Goal: Answer question/provide support

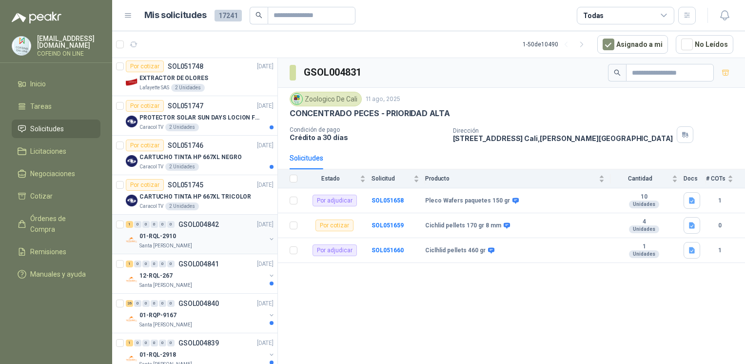
scroll to position [91, 0]
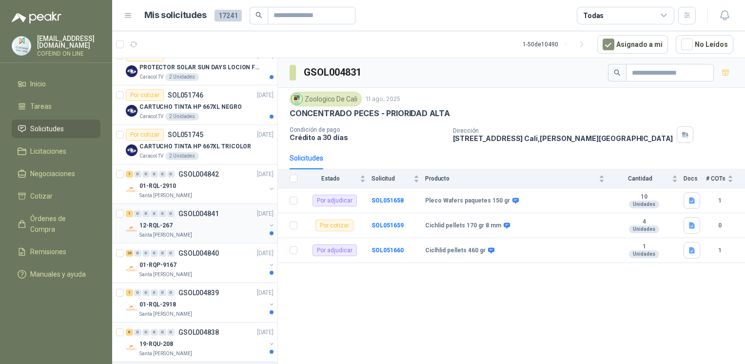
click at [173, 233] on p "Santa [PERSON_NAME]" at bounding box center [165, 235] width 53 height 8
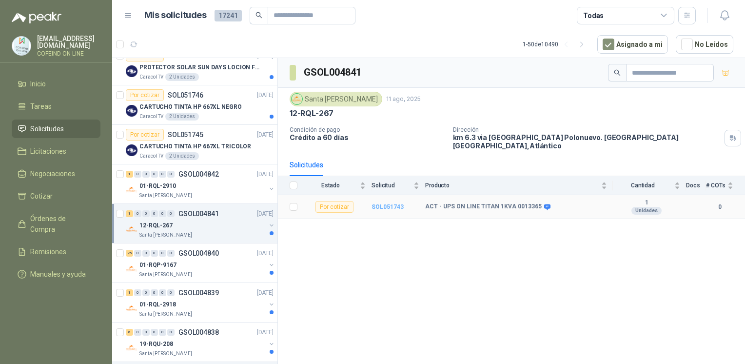
click at [382, 203] on b "SOL051743" at bounding box center [387, 206] width 32 height 7
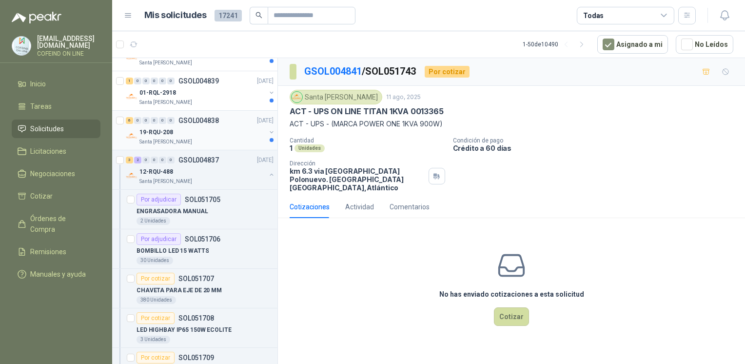
scroll to position [347, 0]
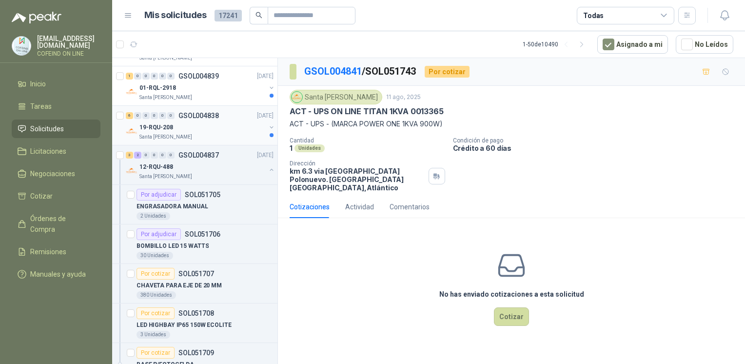
click at [189, 138] on div "Santa [PERSON_NAME]" at bounding box center [202, 137] width 126 height 8
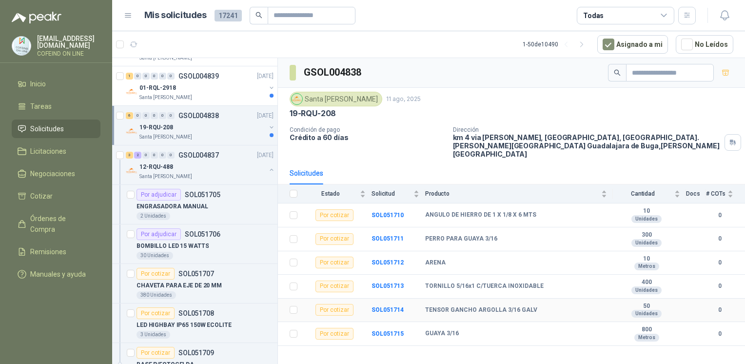
drag, startPoint x: 396, startPoint y: 294, endPoint x: 394, endPoint y: 284, distance: 10.4
click at [394, 285] on tbody "Por cotizar SOL051710 [PERSON_NAME] DE 1 X 1/8 X 6 MTS 10 Unidades 0 Por cotiza…" at bounding box center [511, 274] width 467 height 142
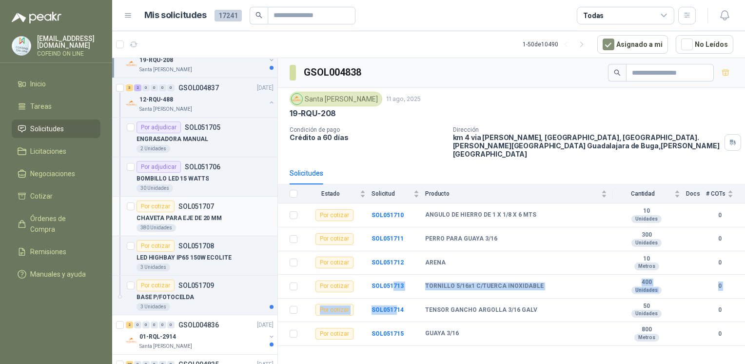
scroll to position [421, 0]
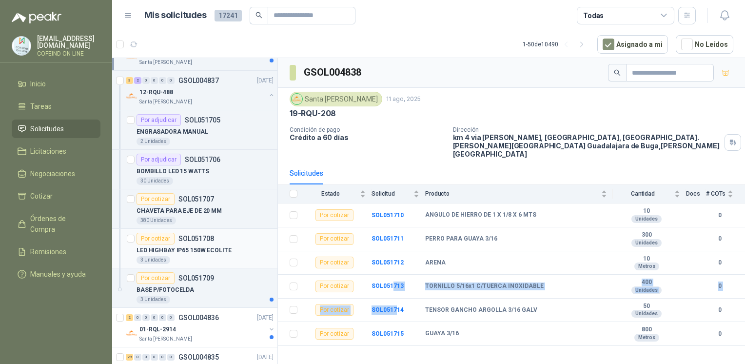
click at [166, 260] on div "3 Unidades" at bounding box center [153, 260] width 34 height 8
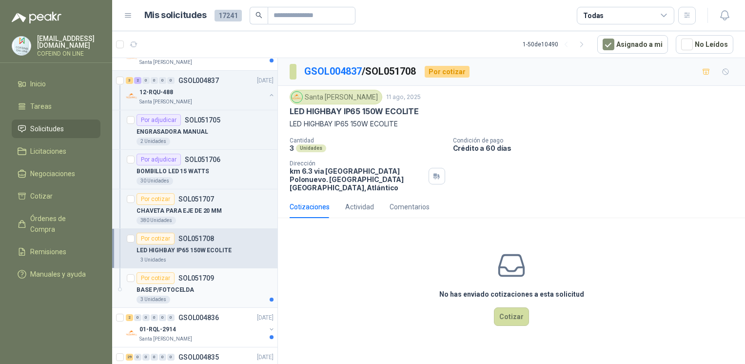
click at [216, 297] on div "3 Unidades" at bounding box center [204, 299] width 137 height 8
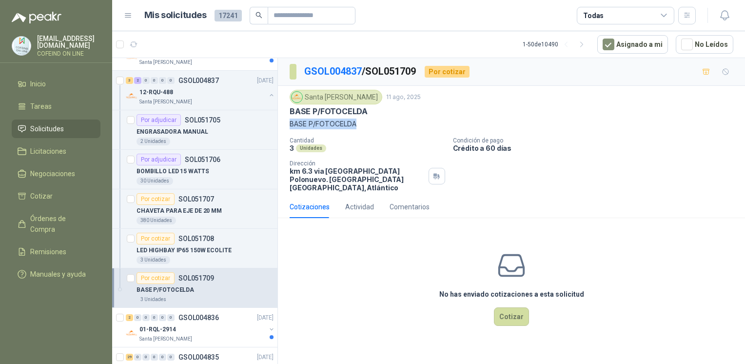
drag, startPoint x: 373, startPoint y: 122, endPoint x: 289, endPoint y: 124, distance: 83.4
click at [289, 124] on p "BASE P/FOTOCELDA" at bounding box center [510, 123] width 443 height 11
copy p "BASE P/FOTOCELDA"
click at [514, 310] on button "Cotizar" at bounding box center [511, 316] width 35 height 19
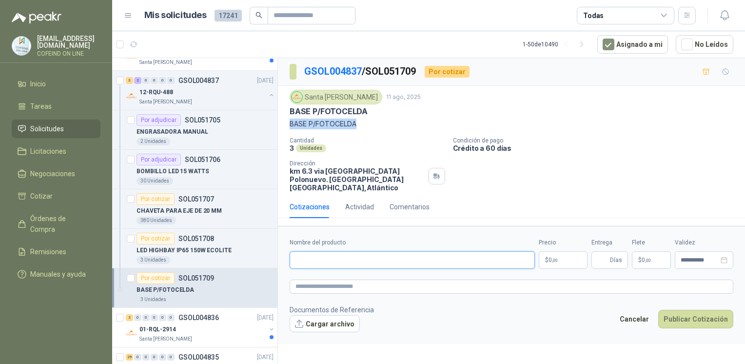
click at [360, 251] on input "Nombre del producto" at bounding box center [411, 260] width 245 height 18
paste input "**********"
type input "**********"
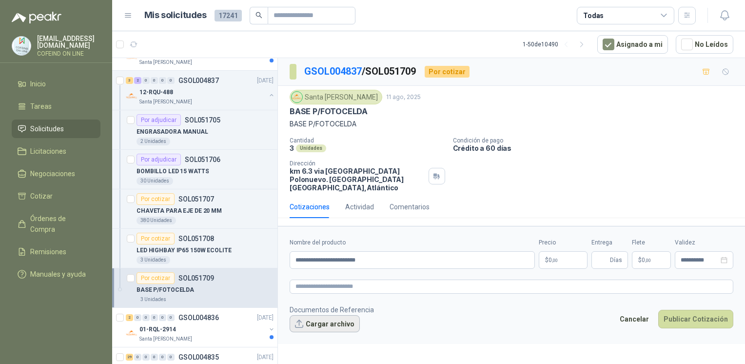
click at [329, 315] on button "Cargar archivo" at bounding box center [324, 324] width 70 height 18
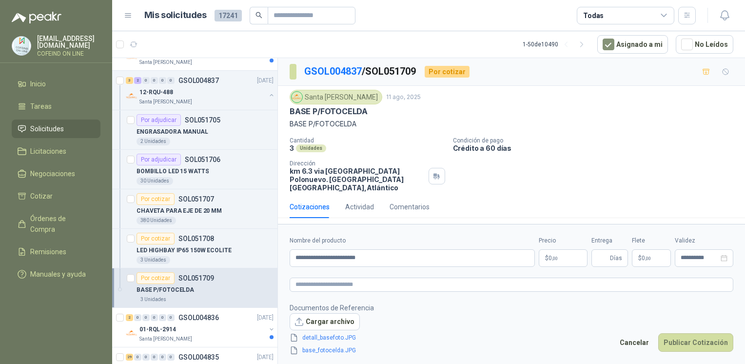
click at [565, 249] on body "[EMAIL_ADDRESS][DOMAIN_NAME] COFEIND ON LINE Inicio Tareas Solicitudes Licitaci…" at bounding box center [372, 182] width 745 height 364
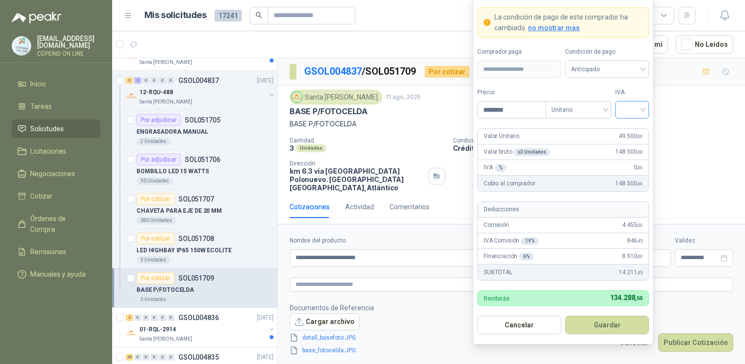
type input "********"
click at [628, 115] on input "search" at bounding box center [632, 108] width 22 height 15
click at [631, 151] on div "5%" at bounding box center [632, 146] width 18 height 11
click at [614, 324] on button "Guardar" at bounding box center [607, 324] width 84 height 19
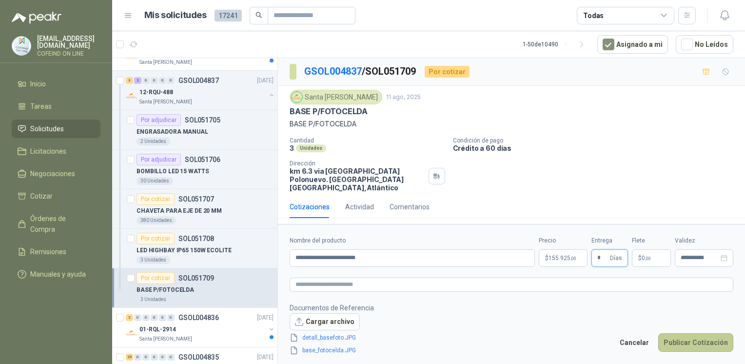
type input "*"
click at [672, 335] on button "Publicar Cotización" at bounding box center [695, 342] width 75 height 19
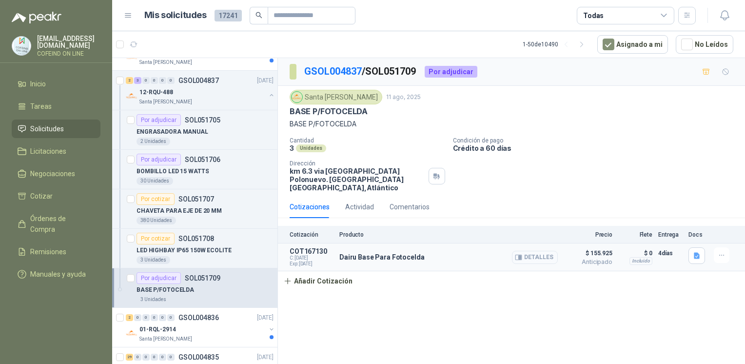
click at [543, 250] on button "Detalles" at bounding box center [535, 256] width 46 height 13
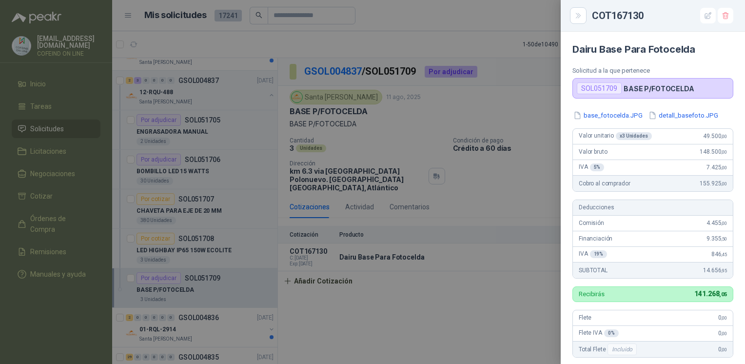
click at [540, 244] on div at bounding box center [372, 182] width 745 height 364
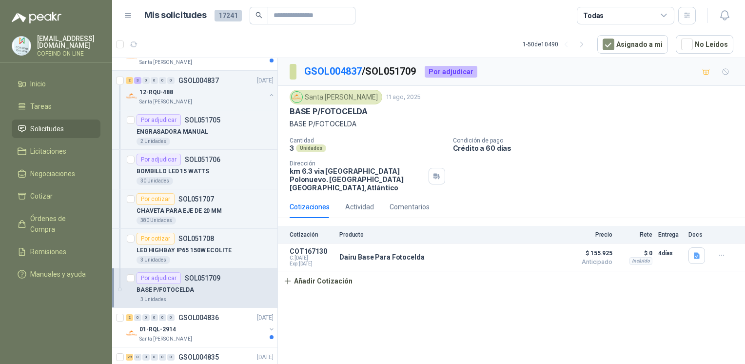
click at [0, 0] on button "Detalles" at bounding box center [0, 0] width 0 height 0
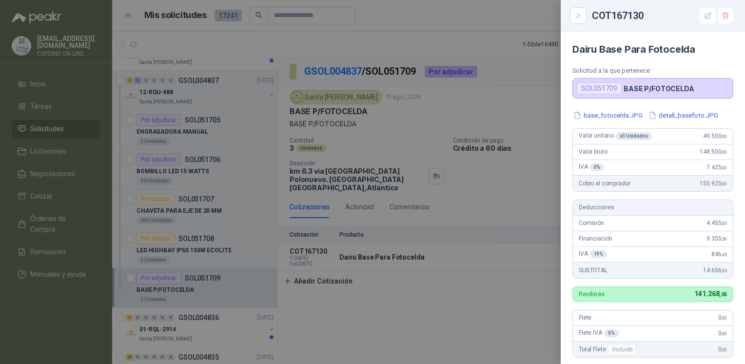
click at [530, 268] on div at bounding box center [372, 182] width 745 height 364
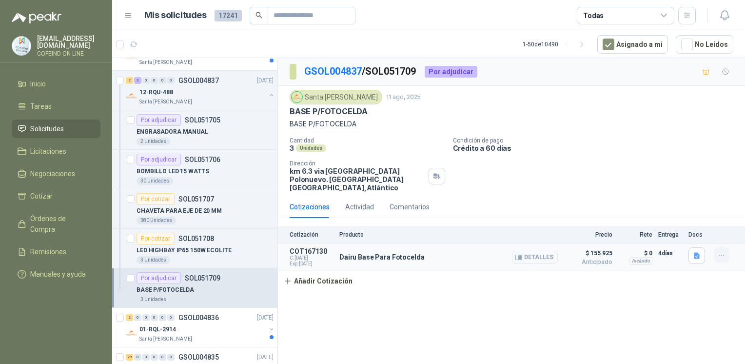
click at [723, 251] on icon "button" at bounding box center [721, 255] width 8 height 8
click at [708, 209] on button "Editar" at bounding box center [702, 207] width 78 height 16
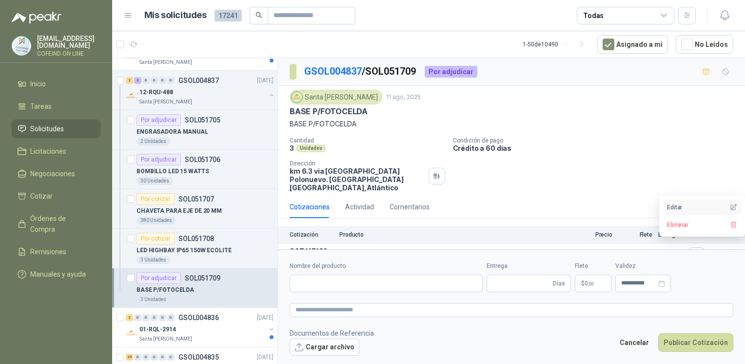
type input "**********"
type input "*"
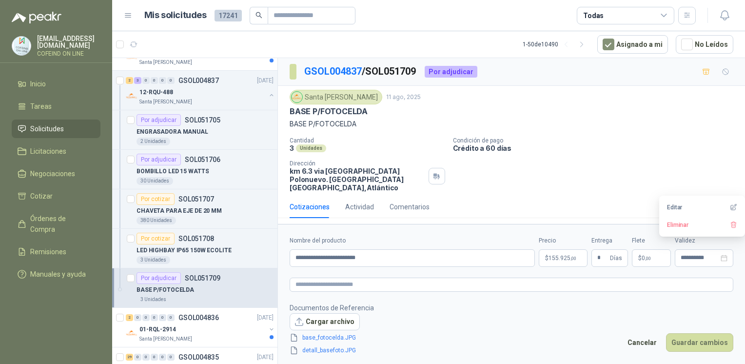
click at [558, 268] on form "**********" at bounding box center [511, 295] width 467 height 143
click at [557, 263] on p "$ 155.925 ,00" at bounding box center [562, 258] width 49 height 18
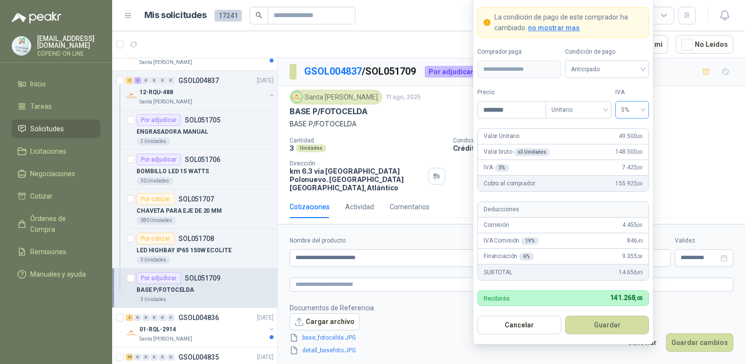
click at [632, 116] on span "5%" at bounding box center [632, 109] width 22 height 15
click at [634, 167] on div "0%" at bounding box center [632, 161] width 18 height 11
click at [603, 323] on button "Guardar" at bounding box center [607, 324] width 84 height 19
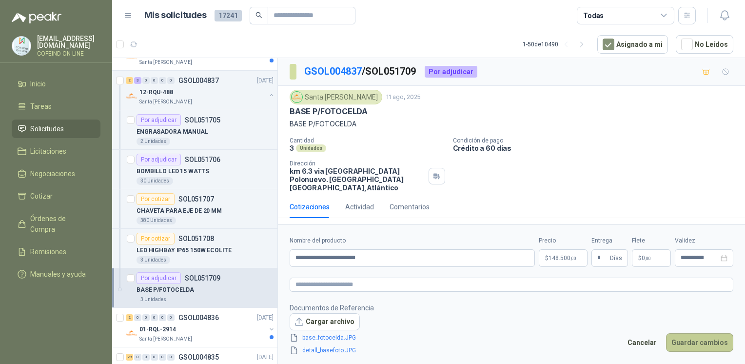
click at [698, 343] on button "Guardar cambios" at bounding box center [699, 342] width 67 height 19
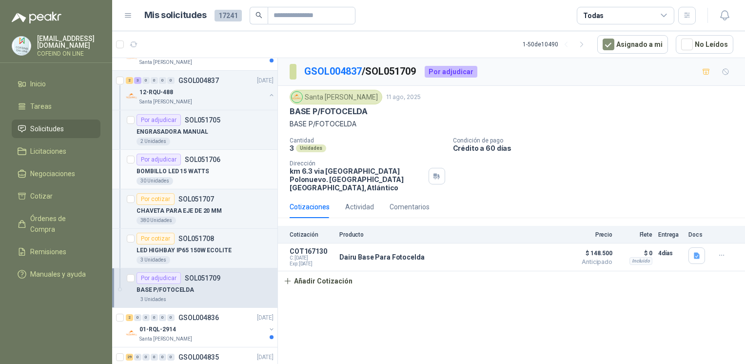
click at [205, 172] on div "BOMBILLO LED 15 WATTS" at bounding box center [204, 171] width 137 height 12
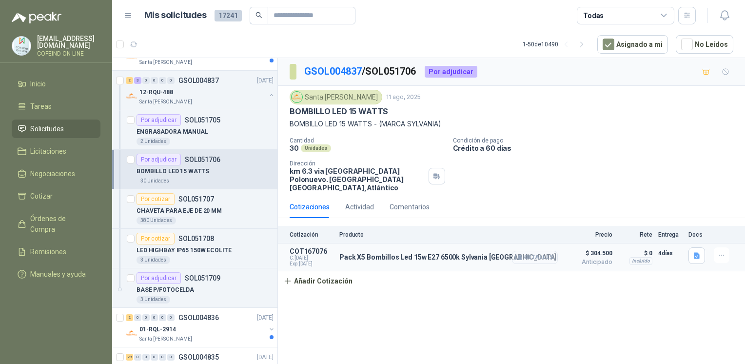
click at [549, 253] on button "Detalles" at bounding box center [535, 256] width 46 height 13
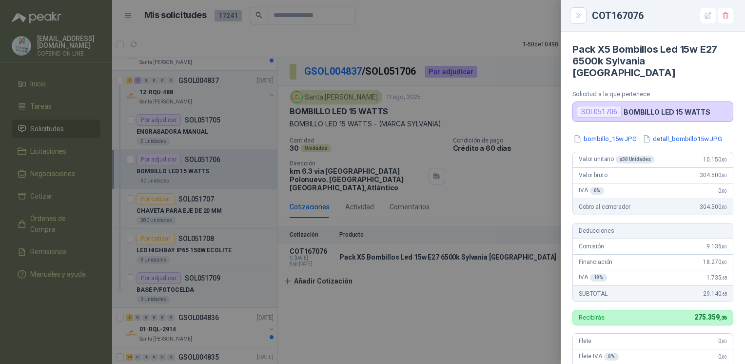
click at [443, 265] on div at bounding box center [372, 182] width 745 height 364
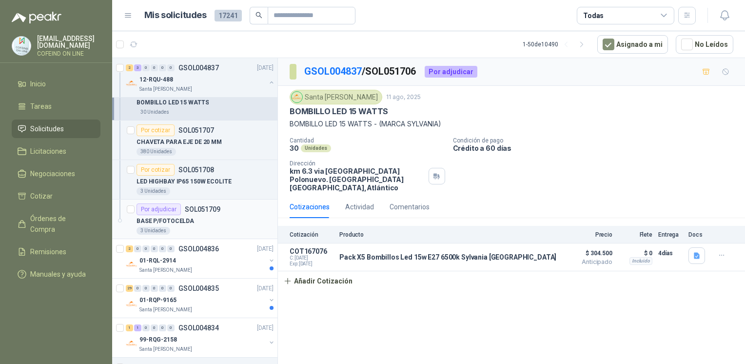
scroll to position [497, 0]
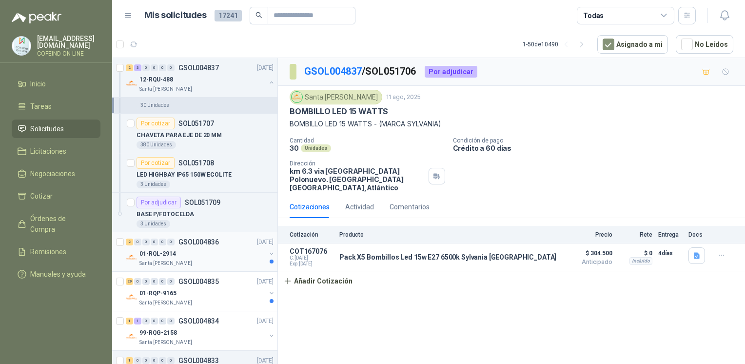
click at [173, 239] on div "0" at bounding box center [170, 241] width 7 height 7
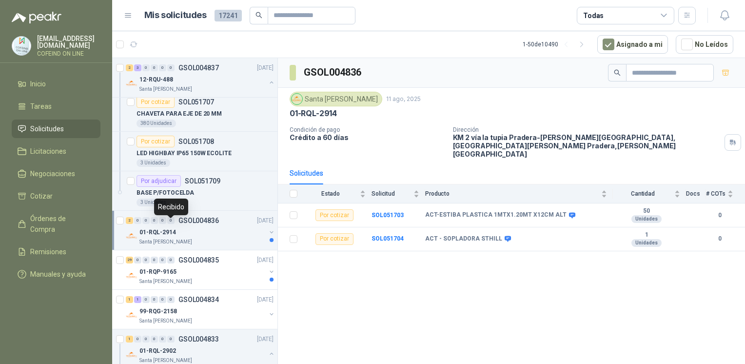
scroll to position [520, 0]
click at [392, 235] on b "SOL051704" at bounding box center [387, 238] width 32 height 7
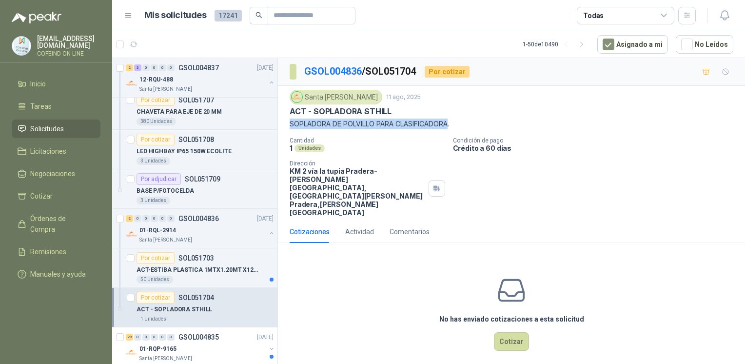
drag, startPoint x: 283, startPoint y: 123, endPoint x: 452, endPoint y: 127, distance: 169.6
click at [452, 127] on div "Santa [PERSON_NAME] [DATE] ACT - SOPLADORA STHILL SOPLADORA DE POLVILLO PARA CL…" at bounding box center [511, 153] width 467 height 134
copy p "SOPLADORA DE POLVILLO PARA CLASIFICADORA"
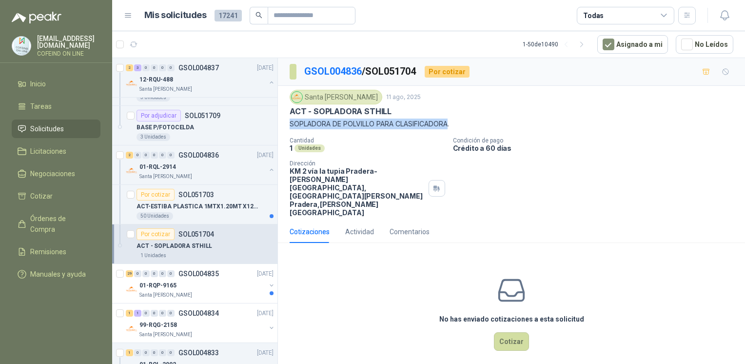
scroll to position [587, 0]
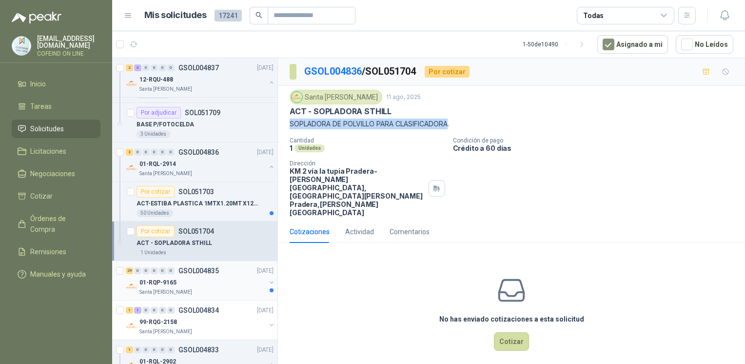
click at [201, 284] on div "01-RQP-9165" at bounding box center [202, 282] width 126 height 12
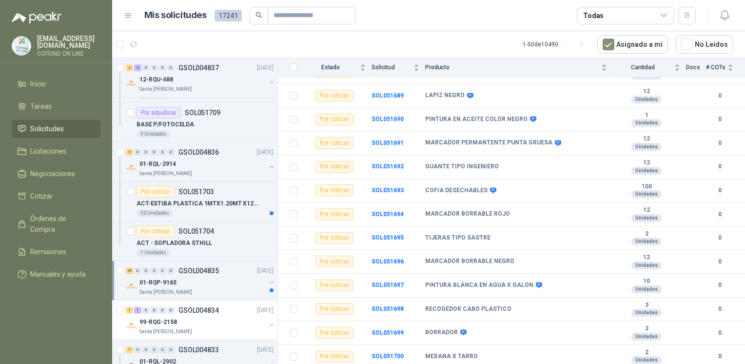
scroll to position [514, 0]
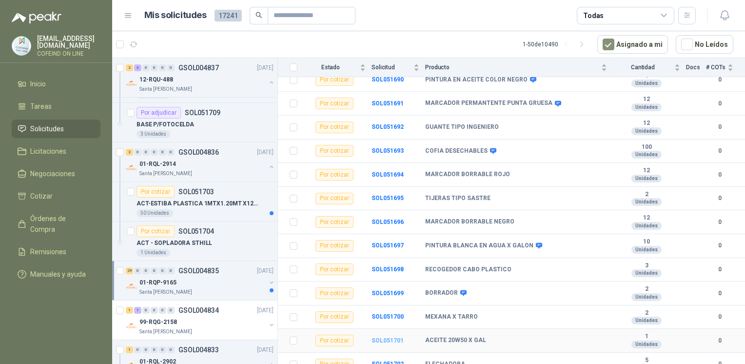
click at [384, 337] on b "SOL051701" at bounding box center [387, 340] width 32 height 7
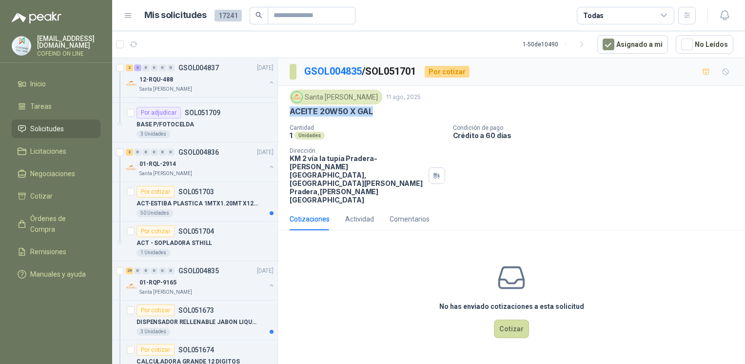
drag, startPoint x: 378, startPoint y: 107, endPoint x: 286, endPoint y: 113, distance: 92.8
click at [286, 113] on div "Santa [PERSON_NAME] [DATE] ACEITE 20W50 X GAL Cantidad 1 Unidades Condición de …" at bounding box center [511, 147] width 467 height 122
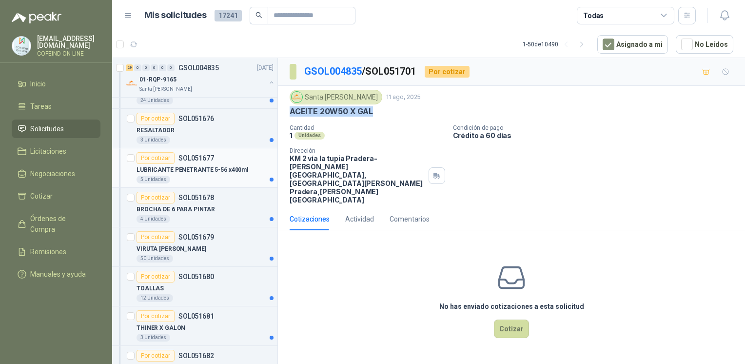
scroll to position [908, 0]
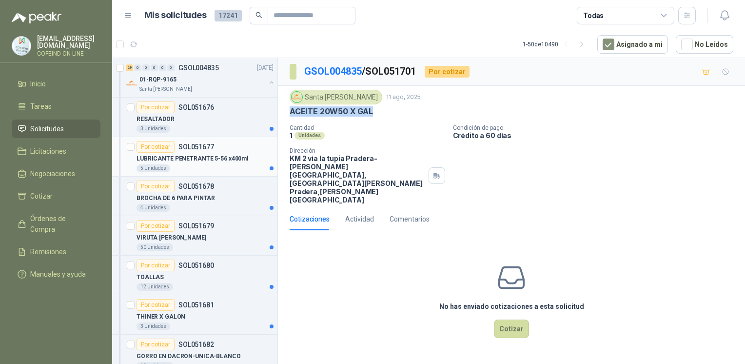
click at [183, 165] on div "5 Unidades" at bounding box center [204, 168] width 137 height 8
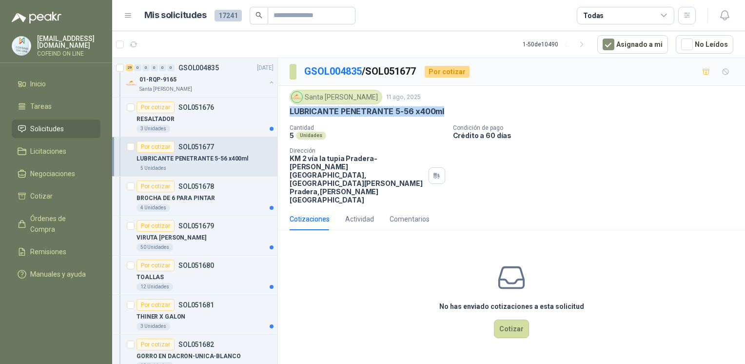
drag, startPoint x: 447, startPoint y: 113, endPoint x: 288, endPoint y: 117, distance: 158.9
click at [288, 117] on div "Santa [PERSON_NAME] [DATE] LUBRICANTE PENETRANTE 5-56 x400ml Cantidad 5 Unidade…" at bounding box center [511, 147] width 467 height 122
copy p "LUBRICANTE PENETRANTE 5-56 x400ml"
